Goal: Information Seeking & Learning: Compare options

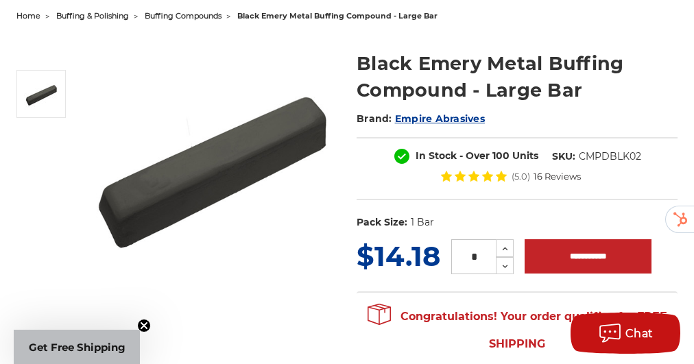
click at [287, 63] on img at bounding box center [210, 162] width 253 height 253
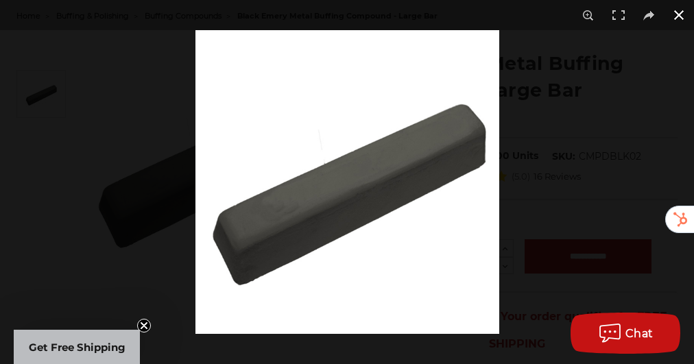
click at [676, 15] on button at bounding box center [678, 15] width 30 height 30
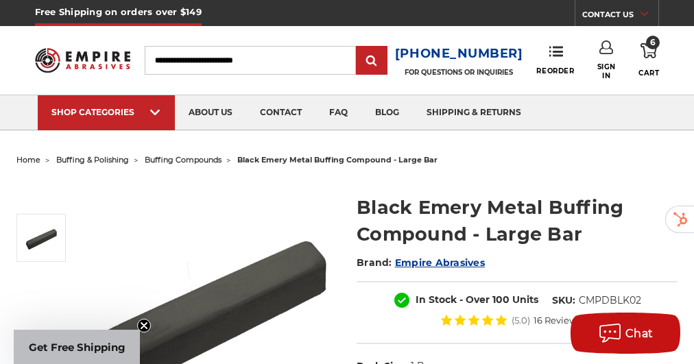
click at [265, 64] on input "Search" at bounding box center [250, 60] width 211 height 29
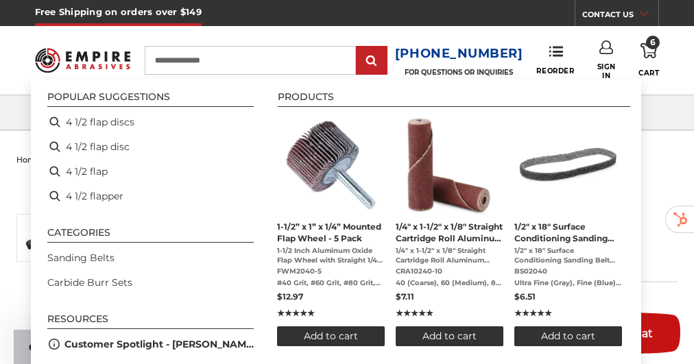
type input "**********"
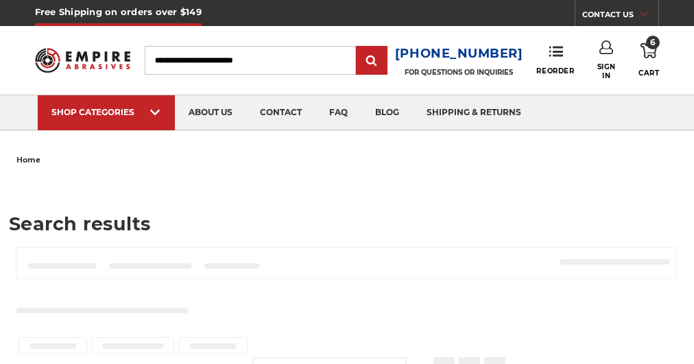
type input "**********"
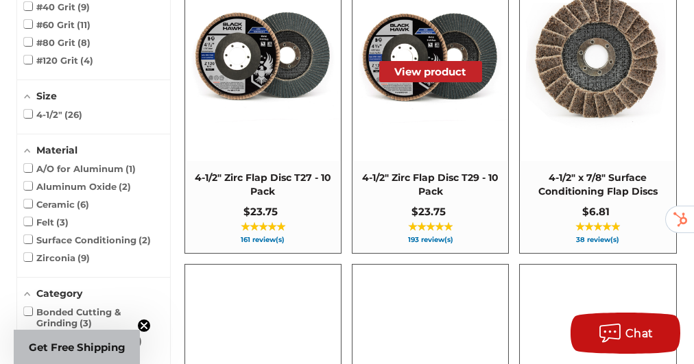
scroll to position [345, 0]
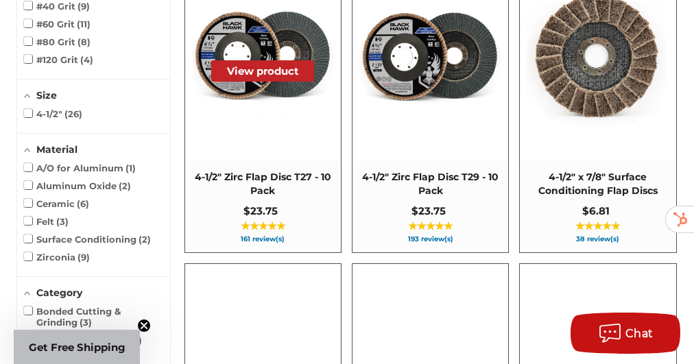
click at [297, 112] on img at bounding box center [263, 57] width 155 height 155
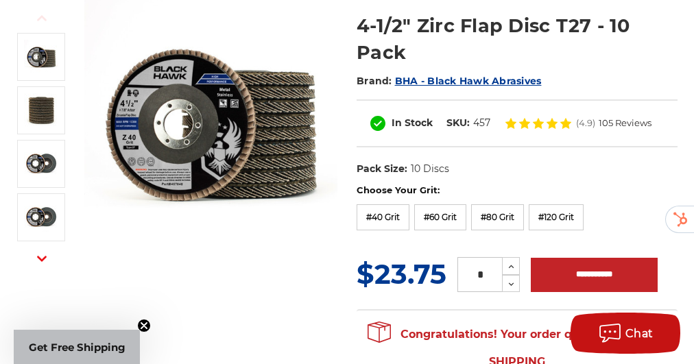
scroll to position [182, 0]
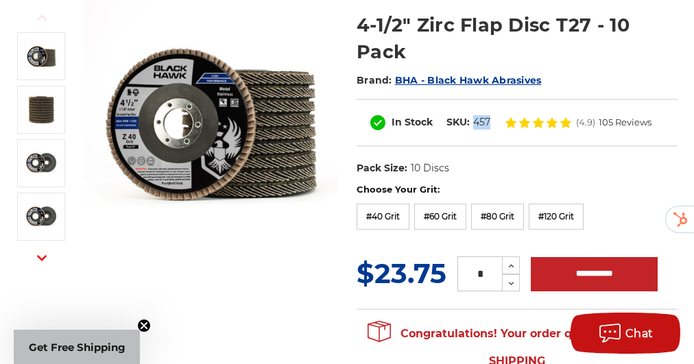
drag, startPoint x: 491, startPoint y: 118, endPoint x: 474, endPoint y: 120, distance: 17.9
click at [474, 120] on dl "SKU: 457" at bounding box center [468, 122] width 58 height 14
copy dd "457"
click at [396, 214] on label "#40 Grit" at bounding box center [382, 217] width 53 height 26
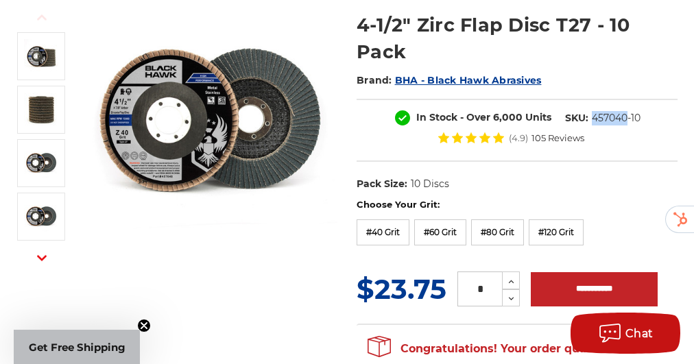
drag, startPoint x: 624, startPoint y: 117, endPoint x: 591, endPoint y: 119, distance: 33.7
click at [591, 119] on dd "457040-10" at bounding box center [615, 118] width 49 height 14
copy dd "457040"
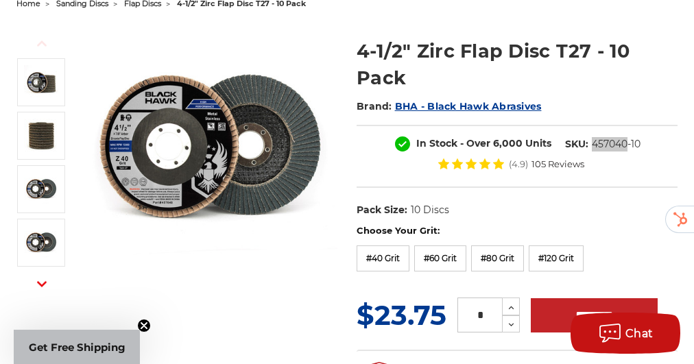
scroll to position [0, 0]
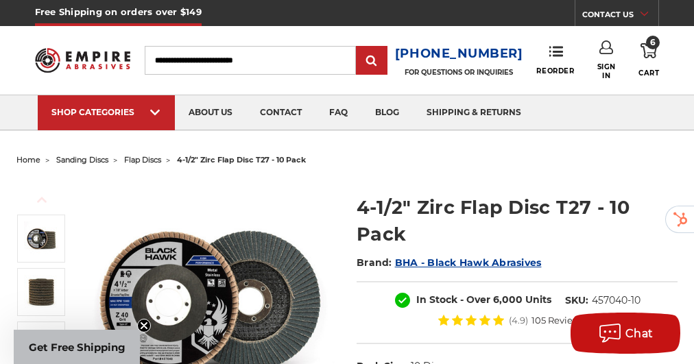
click at [285, 63] on input "Search" at bounding box center [250, 60] width 211 height 29
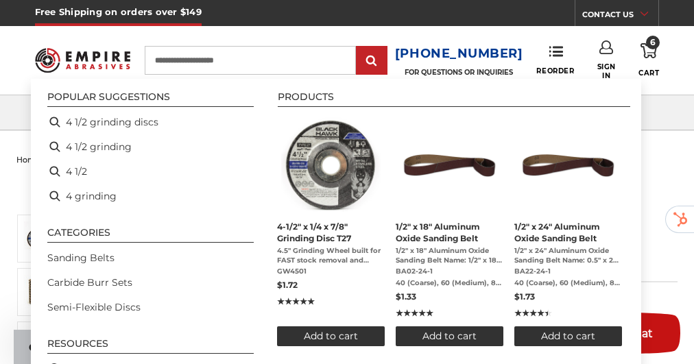
type input "**********"
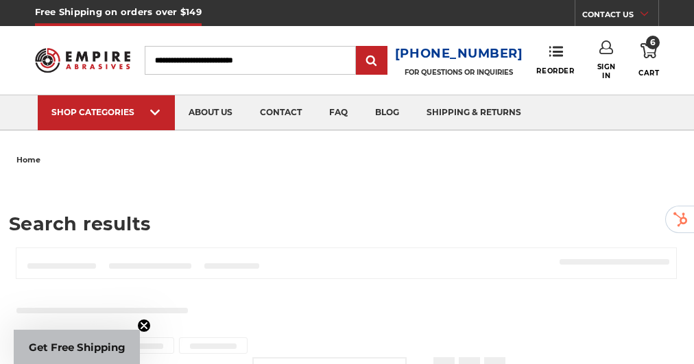
type input "**********"
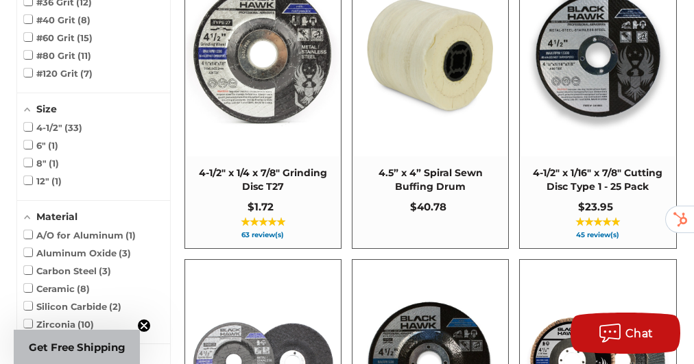
scroll to position [356, 0]
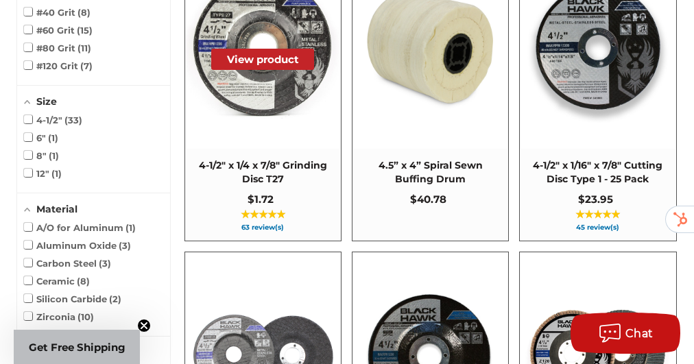
click at [285, 94] on img at bounding box center [263, 45] width 155 height 155
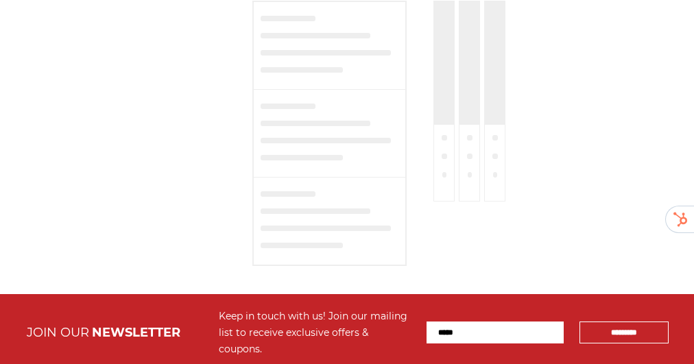
type input "**********"
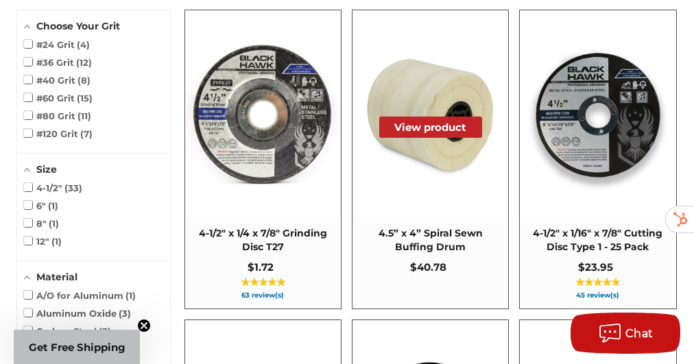
scroll to position [288, 0]
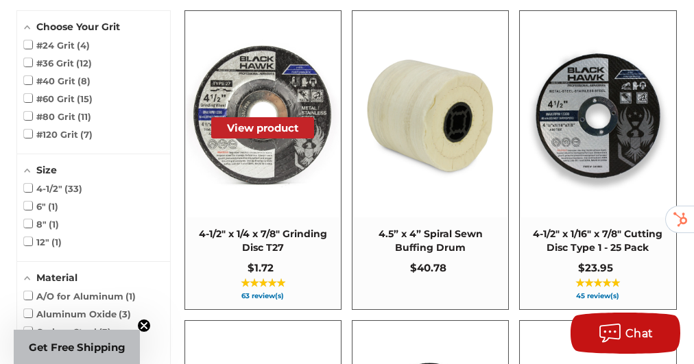
click at [269, 143] on img at bounding box center [263, 114] width 155 height 155
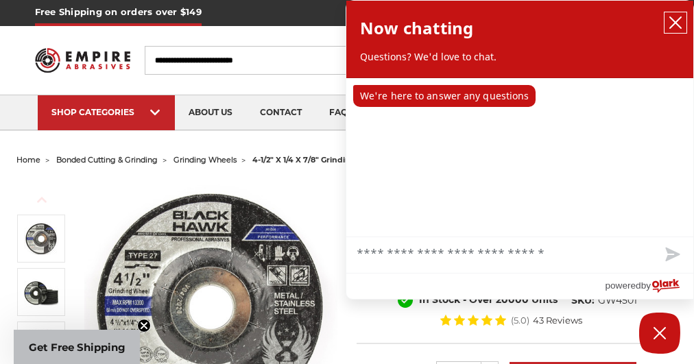
click at [671, 21] on icon "close chatbox" at bounding box center [675, 23] width 14 height 14
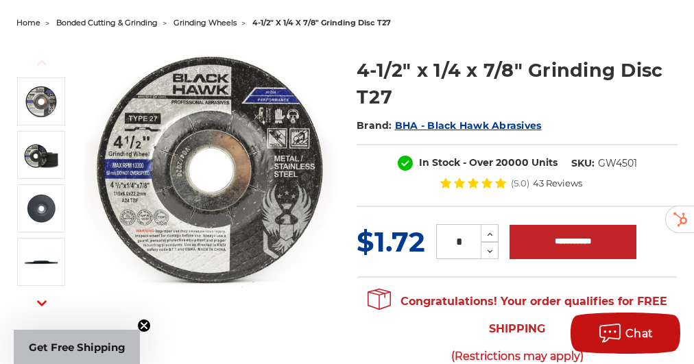
scroll to position [138, 0]
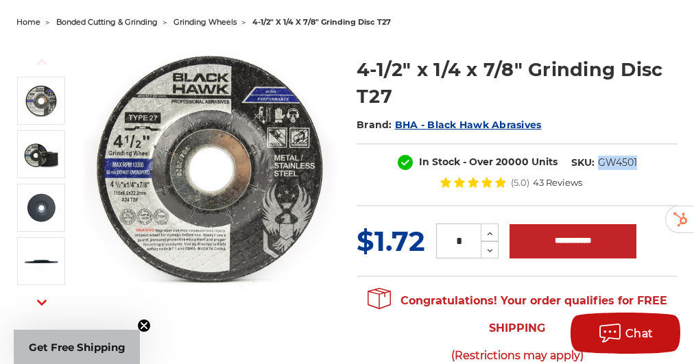
drag, startPoint x: 639, startPoint y: 158, endPoint x: 596, endPoint y: 164, distance: 42.8
click at [596, 164] on dl "SKU: GW4501" at bounding box center [603, 163] width 79 height 14
copy dd "GW4501"
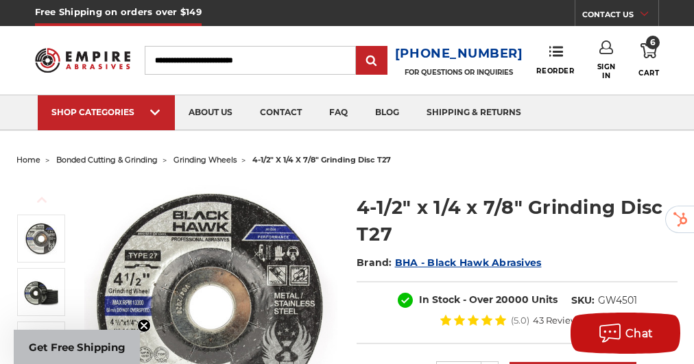
click at [294, 56] on input "Search" at bounding box center [250, 60] width 211 height 29
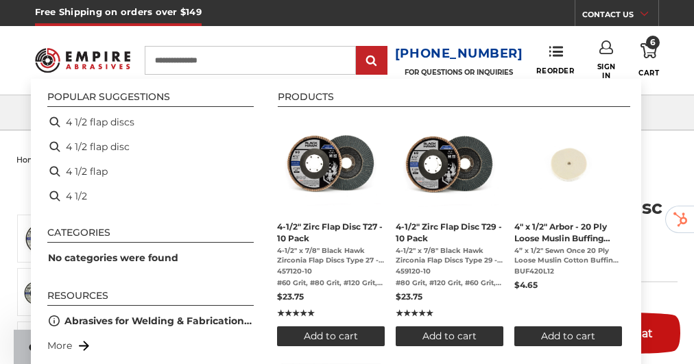
type input "**********"
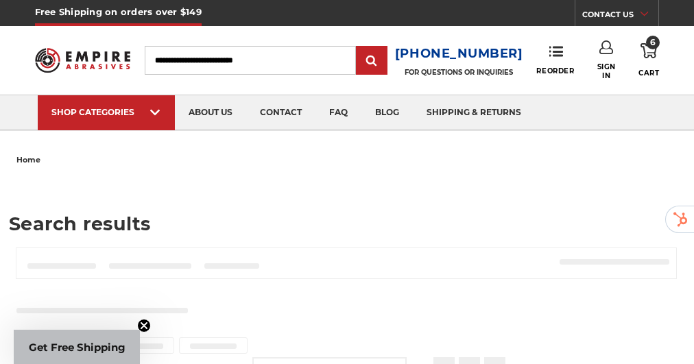
type input "**********"
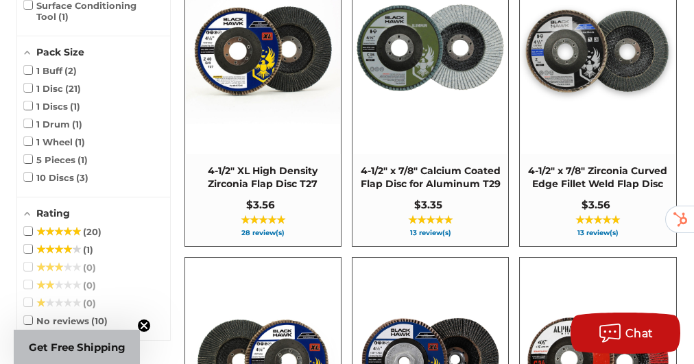
scroll to position [971, 0]
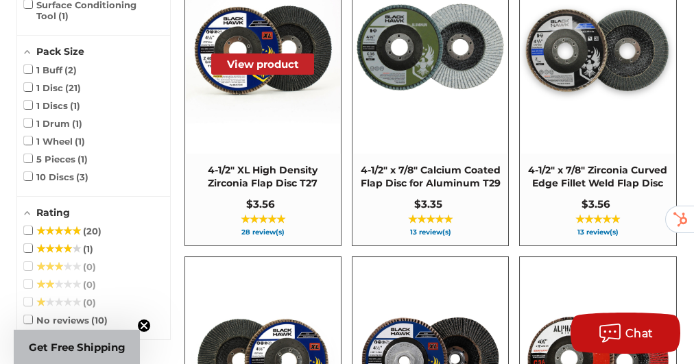
click at [283, 104] on img at bounding box center [263, 50] width 155 height 155
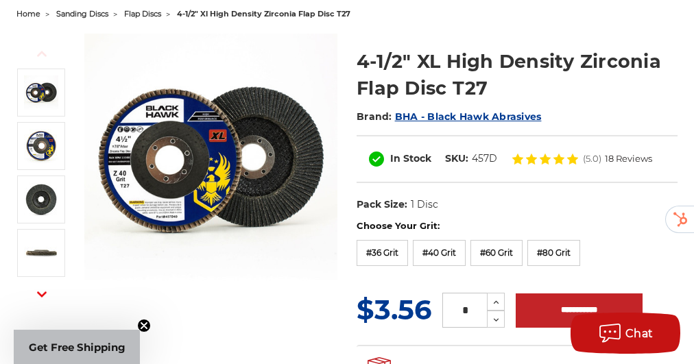
scroll to position [155, 0]
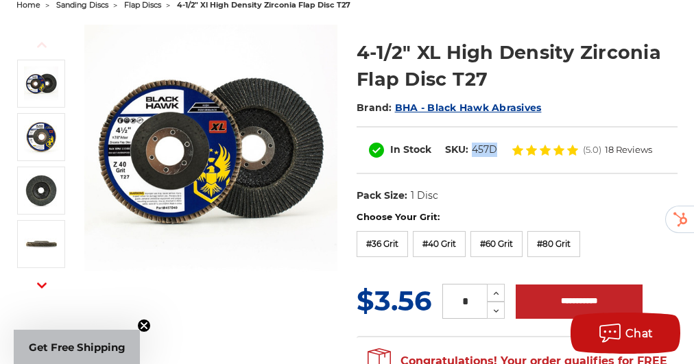
drag, startPoint x: 498, startPoint y: 149, endPoint x: 469, endPoint y: 149, distance: 28.8
click at [469, 149] on dl "SKU: 457D" at bounding box center [471, 150] width 66 height 14
copy dl "457D"
click at [387, 238] on label "#36 Grit" at bounding box center [381, 244] width 51 height 26
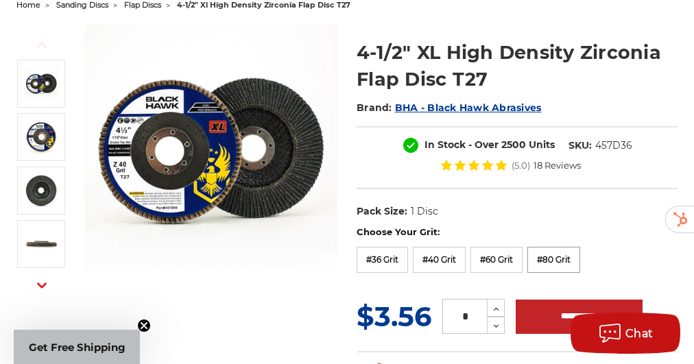
click at [549, 254] on label "#80 Grit" at bounding box center [553, 260] width 53 height 26
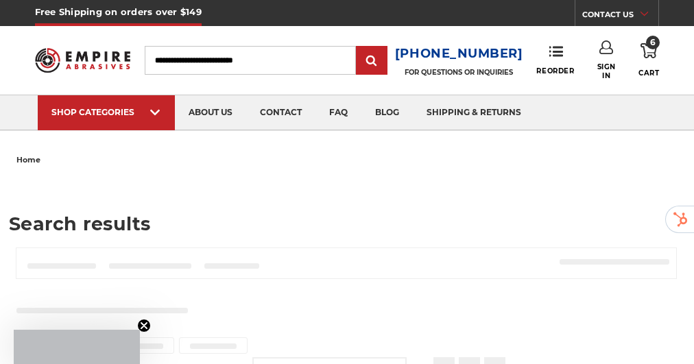
type input "**********"
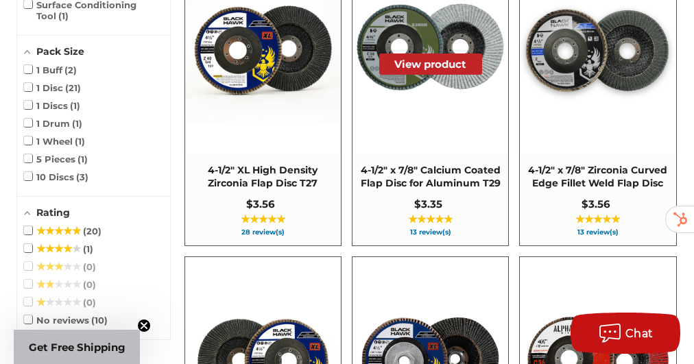
click at [426, 167] on span "4-1/2" x 7/8" Calcium Coated Flap Disc for Aluminum T29" at bounding box center [430, 177] width 143 height 27
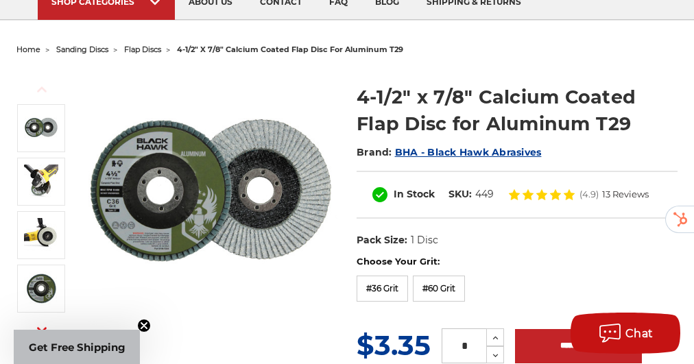
scroll to position [129, 0]
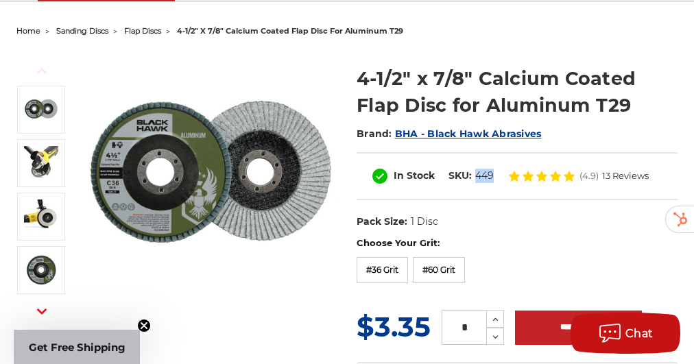
drag, startPoint x: 495, startPoint y: 173, endPoint x: 476, endPoint y: 177, distance: 20.3
click at [476, 177] on dl "SKU: 449" at bounding box center [470, 176] width 59 height 14
copy dd "449"
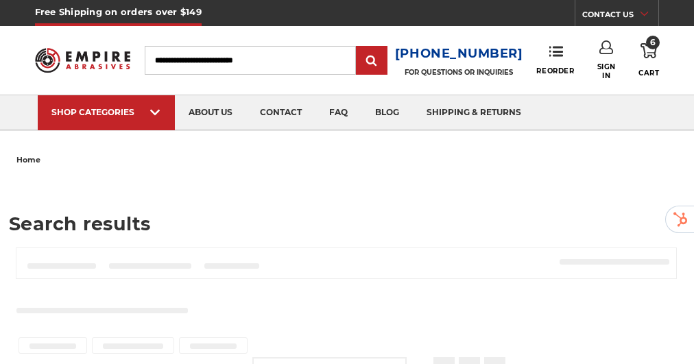
type input "**********"
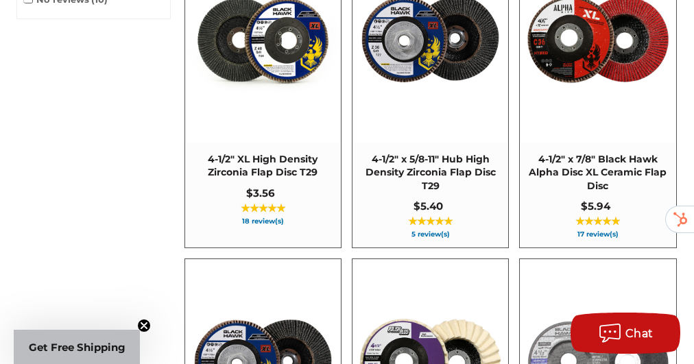
scroll to position [1302, 0]
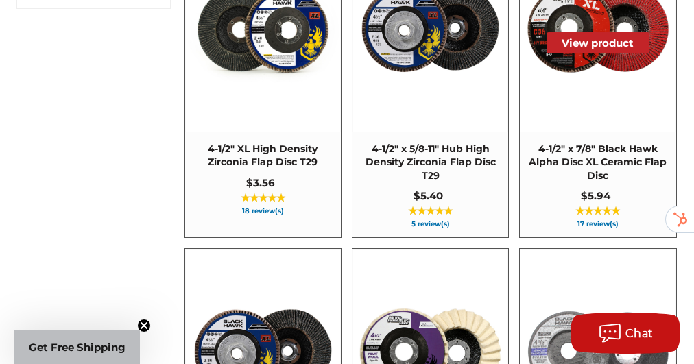
click at [609, 65] on img at bounding box center [597, 29] width 155 height 155
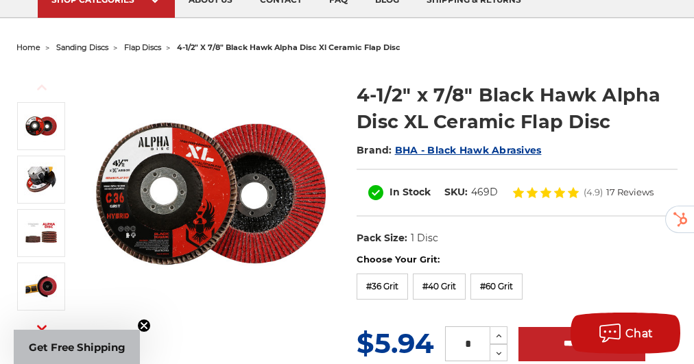
scroll to position [112, 0]
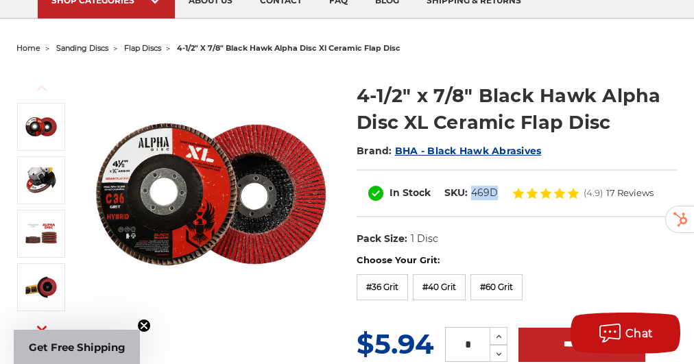
drag, startPoint x: 498, startPoint y: 192, endPoint x: 469, endPoint y: 198, distance: 28.8
click at [469, 198] on dl "SKU: 469D" at bounding box center [470, 193] width 67 height 14
copy dd "469D"
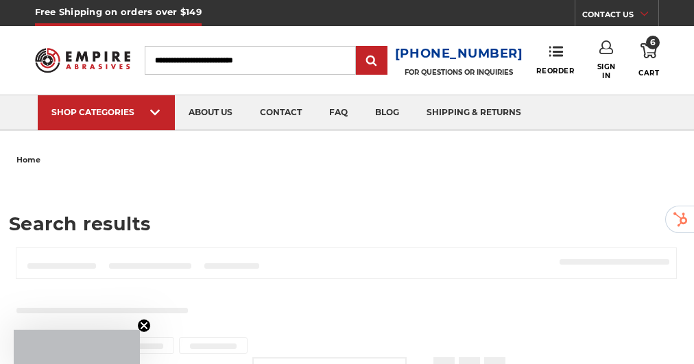
type input "**********"
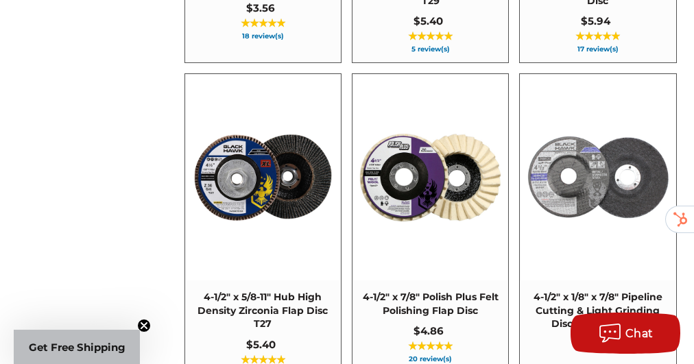
scroll to position [1503, 0]
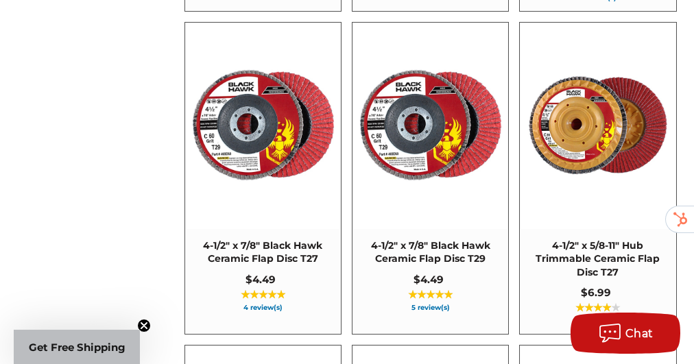
scroll to position [2489, 0]
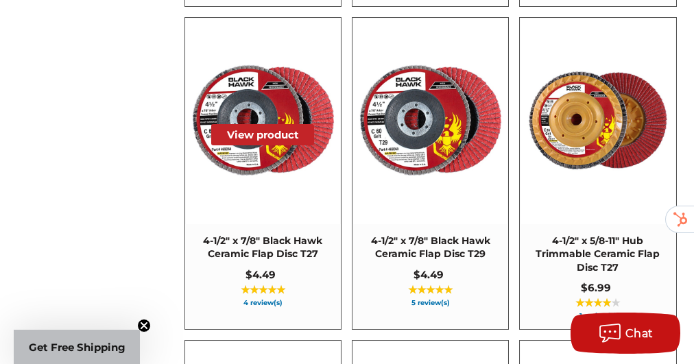
click at [264, 156] on img at bounding box center [263, 121] width 155 height 155
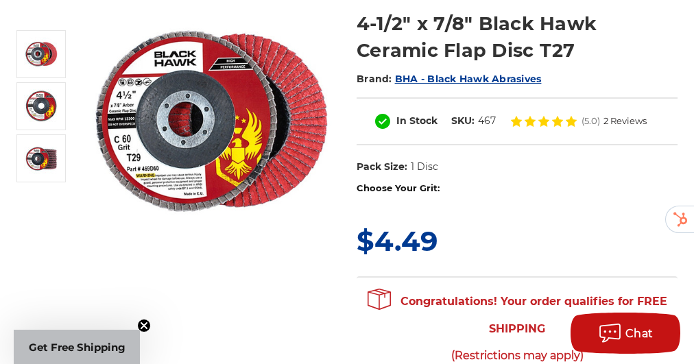
scroll to position [184, 0]
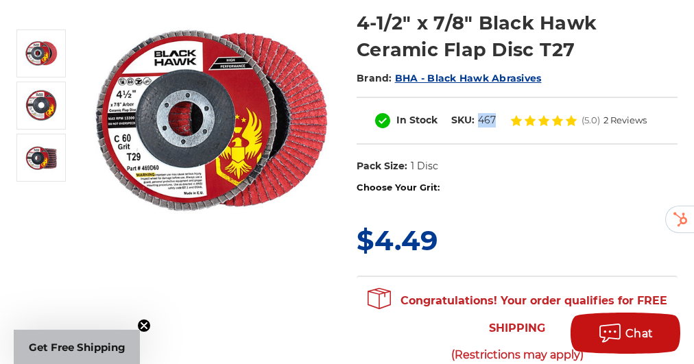
drag, startPoint x: 495, startPoint y: 118, endPoint x: 478, endPoint y: 123, distance: 17.8
click at [478, 123] on dl "SKU: 467" at bounding box center [473, 120] width 58 height 14
copy dd "467"
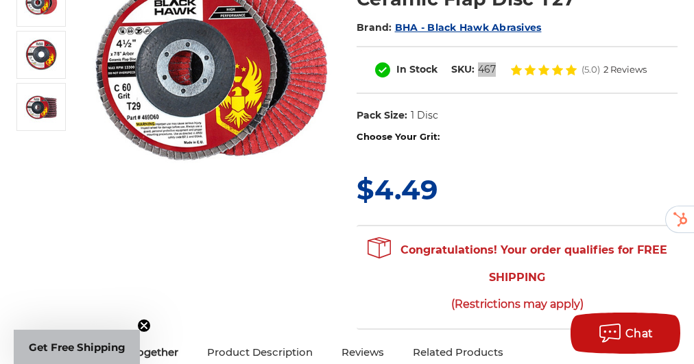
scroll to position [234, 0]
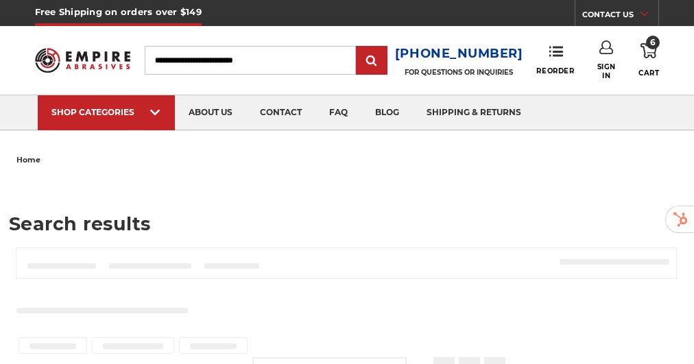
type input "**********"
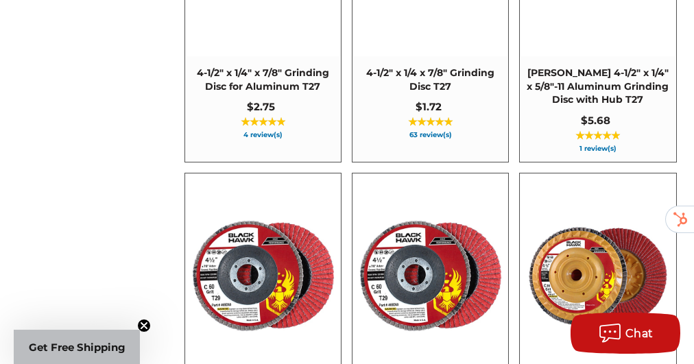
scroll to position [2257, 0]
